Goal: Check status: Check status

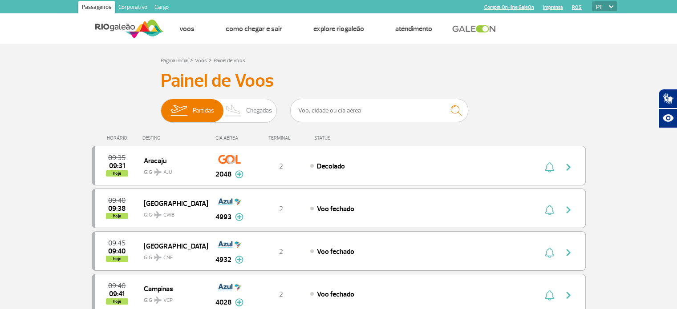
click at [154, 137] on div "DESTINO" at bounding box center [174, 138] width 65 height 6
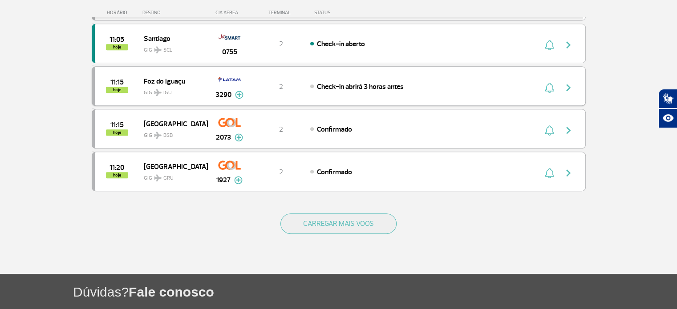
scroll to position [889, 0]
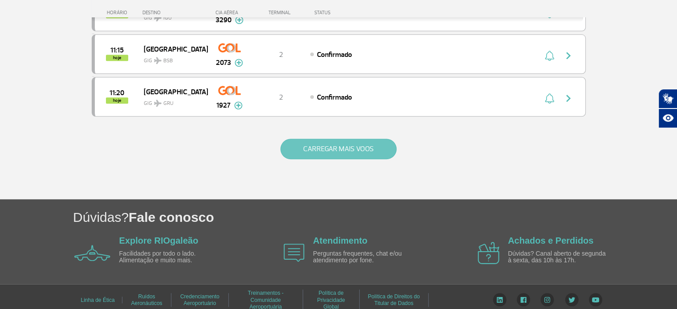
click at [372, 142] on button "CARREGAR MAIS VOOS" at bounding box center [339, 149] width 116 height 20
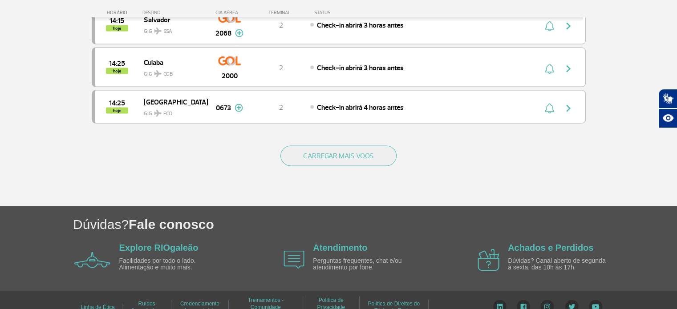
scroll to position [1731, 0]
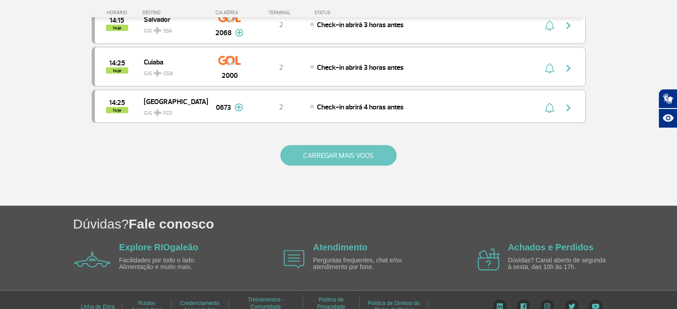
click at [334, 146] on button "CARREGAR MAIS VOOS" at bounding box center [339, 156] width 116 height 20
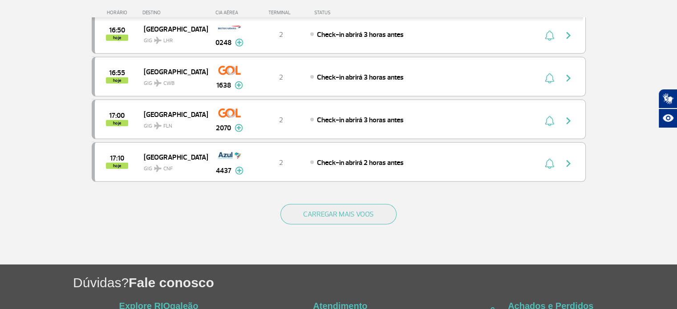
scroll to position [2572, 0]
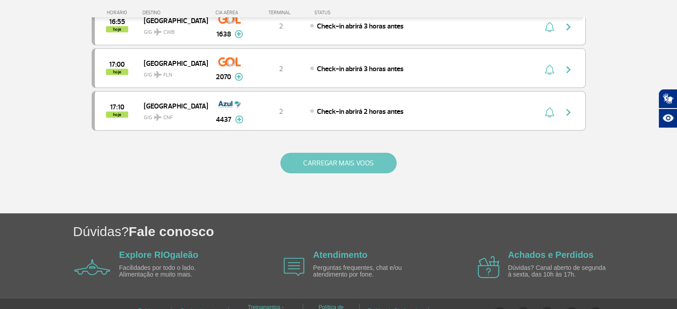
click at [325, 153] on button "CARREGAR MAIS VOOS" at bounding box center [339, 163] width 116 height 20
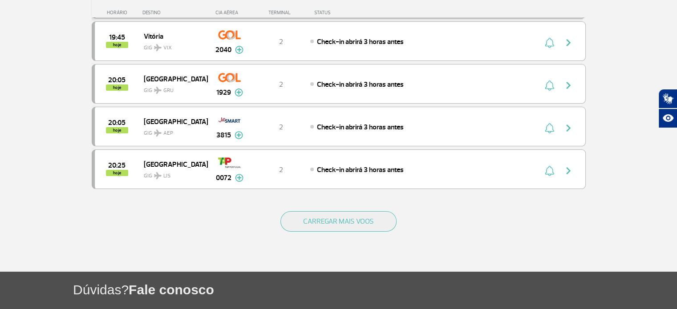
scroll to position [3419, 0]
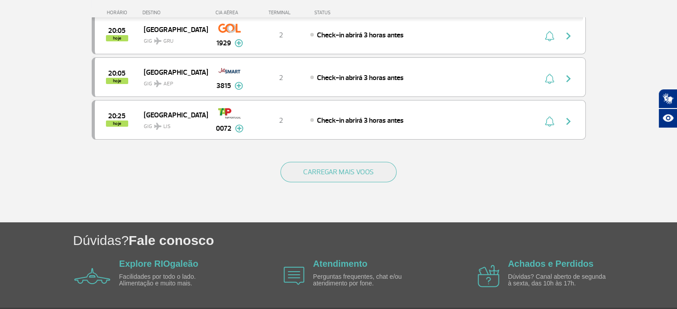
click at [331, 151] on div "CARREGAR MAIS VOOS" at bounding box center [339, 187] width 494 height 72
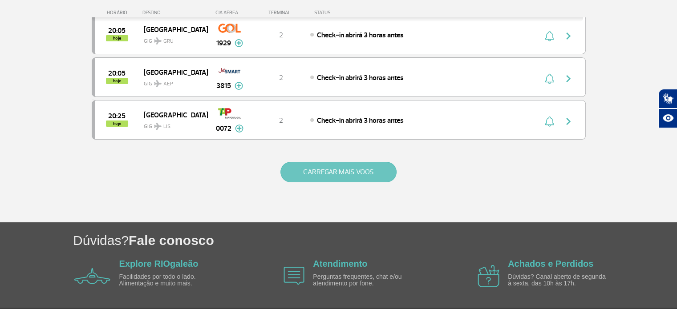
click at [333, 162] on button "CARREGAR MAIS VOOS" at bounding box center [339, 172] width 116 height 20
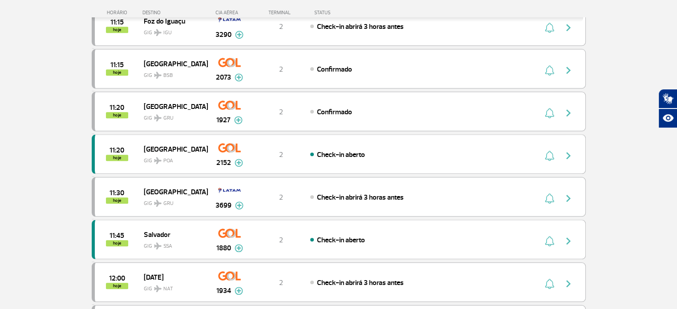
scroll to position [0, 0]
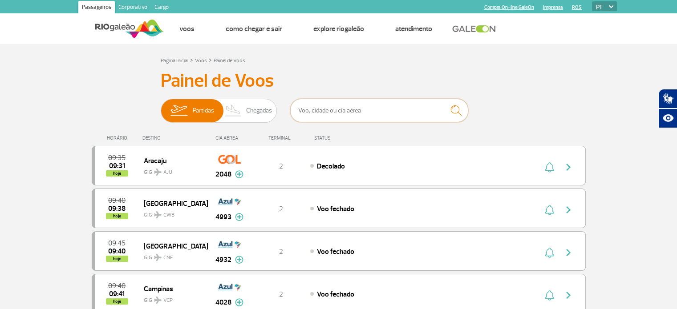
click at [314, 112] on input "text" at bounding box center [379, 111] width 178 height 24
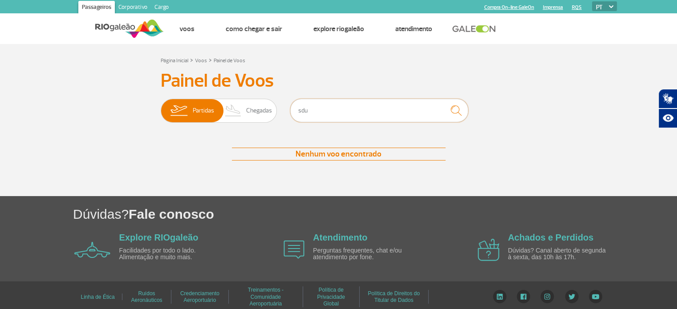
type input "sdu"
click at [451, 106] on img "submit" at bounding box center [456, 111] width 19 height 18
